Goal: Task Accomplishment & Management: Manage account settings

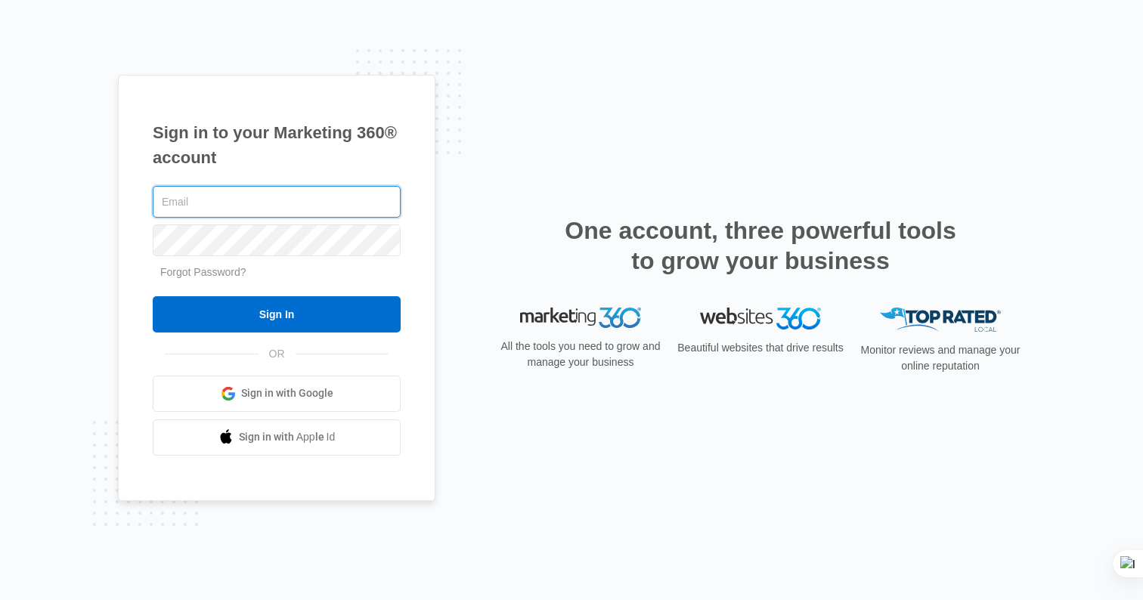
click at [301, 201] on input "text" at bounding box center [277, 202] width 248 height 32
click at [0, 600] on com-1password-button at bounding box center [0, 600] width 0 height 0
click at [239, 271] on link "Forgot Password?" at bounding box center [203, 272] width 86 height 12
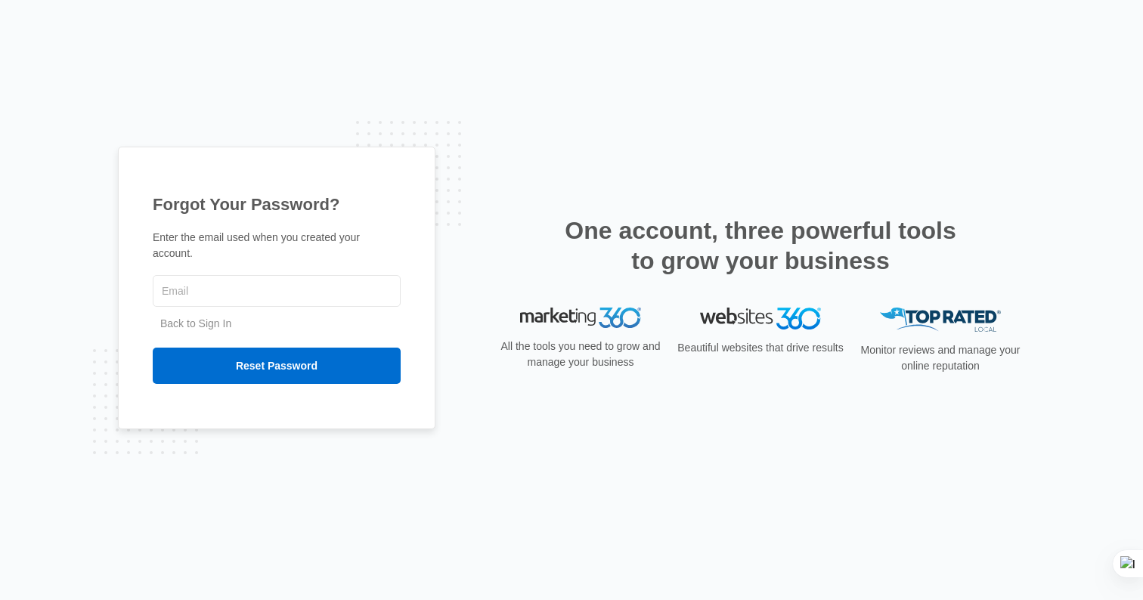
type input "[EMAIL_ADDRESS][DOMAIN_NAME]"
click at [287, 229] on div "Forgot Your Password? Enter the email used when you created your account. [EMAI…" at bounding box center [277, 288] width 318 height 282
click at [207, 321] on link "Back to Sign In" at bounding box center [195, 324] width 71 height 12
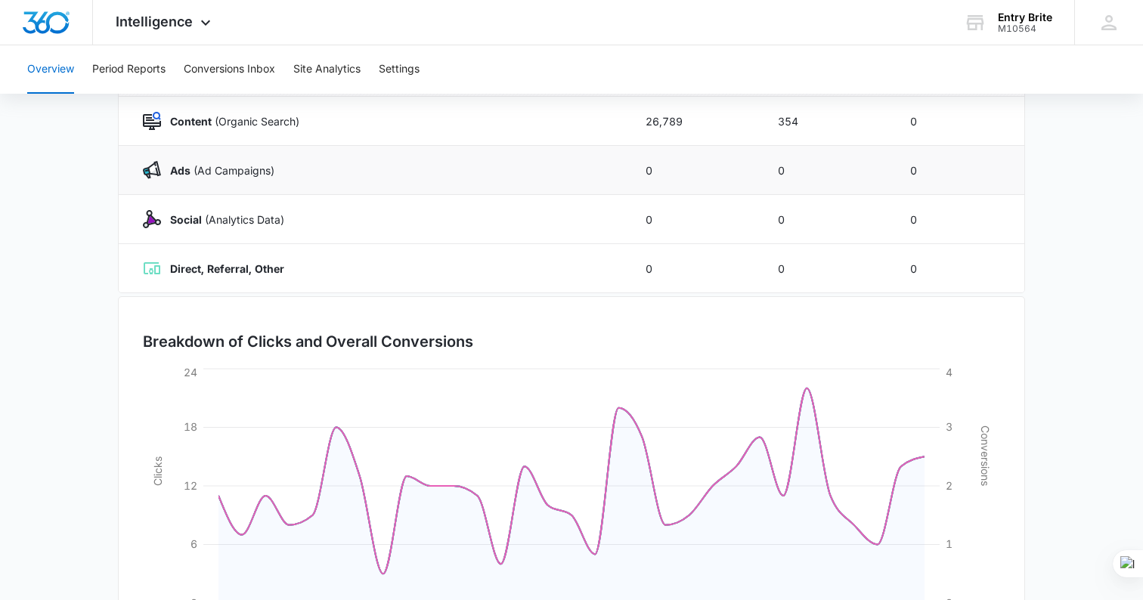
scroll to position [336, 0]
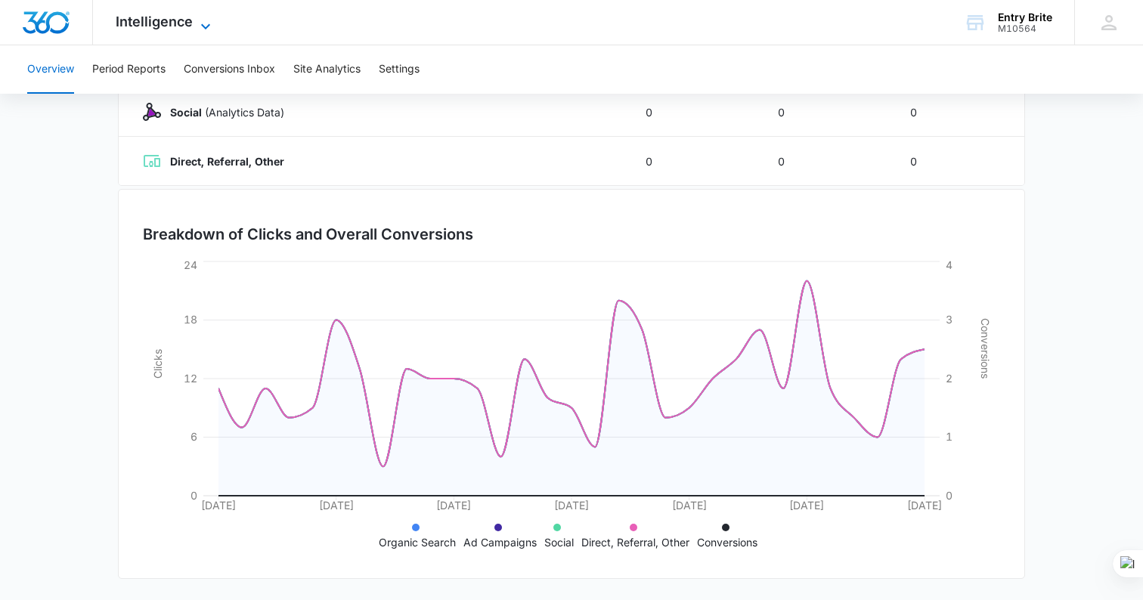
click at [206, 26] on icon at bounding box center [205, 25] width 9 height 5
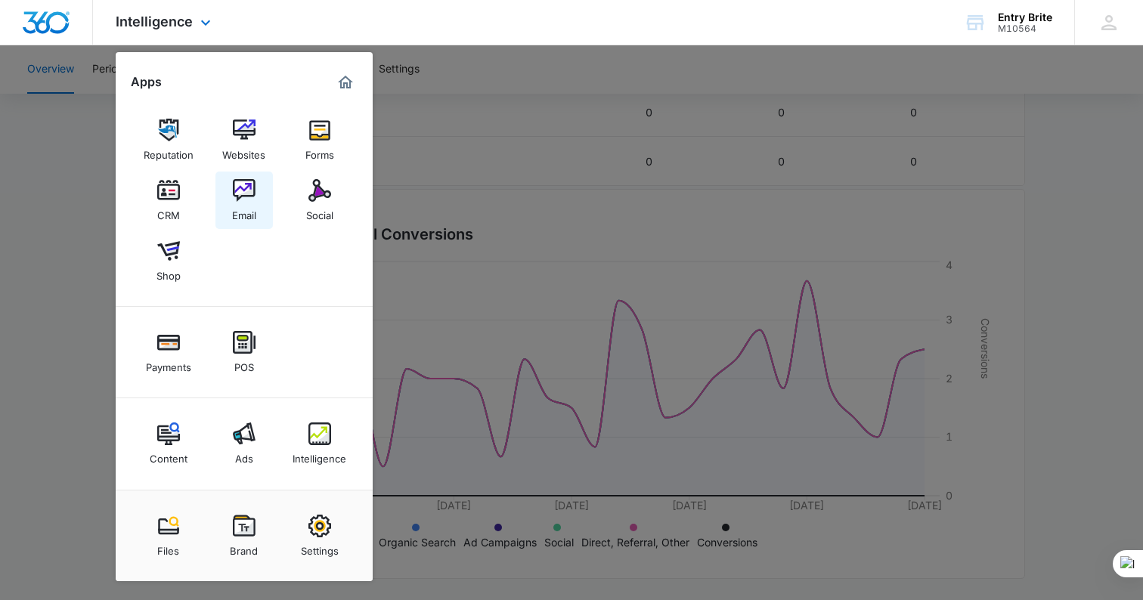
click at [251, 187] on img at bounding box center [244, 190] width 23 height 23
